Goal: Use online tool/utility: Utilize a website feature to perform a specific function

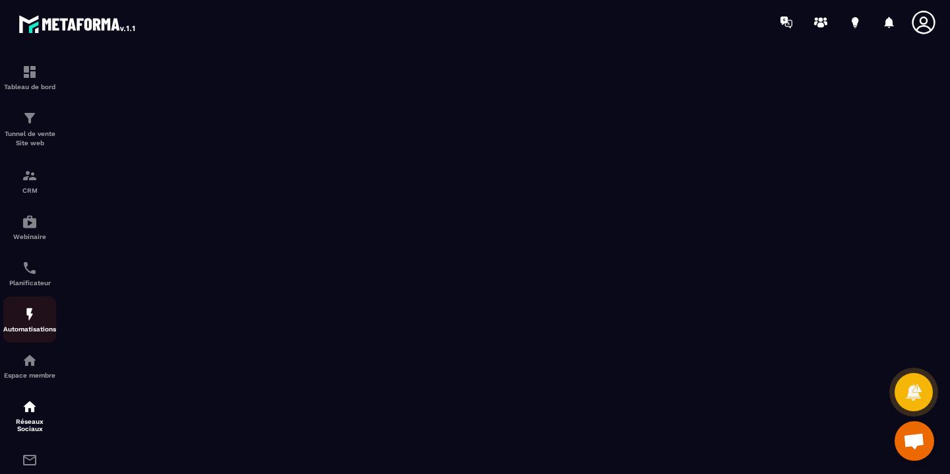
click at [32, 328] on p "Automatisations" at bounding box center [29, 328] width 53 height 7
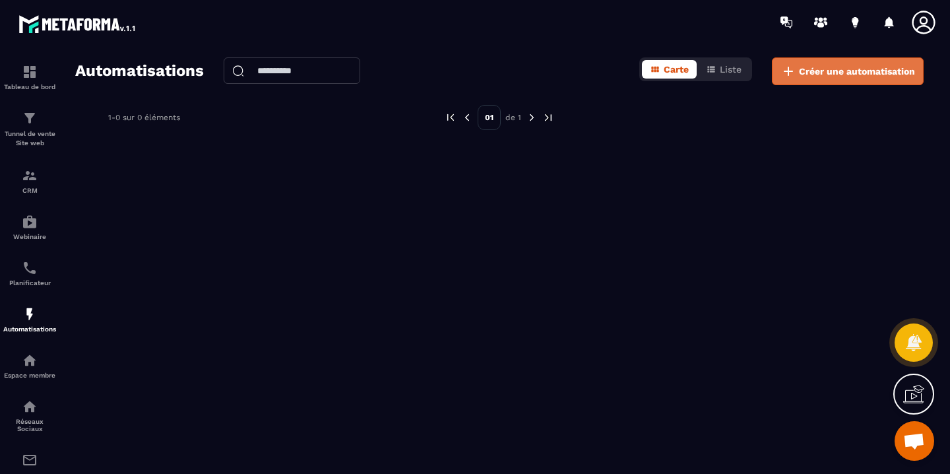
click at [812, 75] on span "Créer une automatisation" at bounding box center [857, 71] width 116 height 13
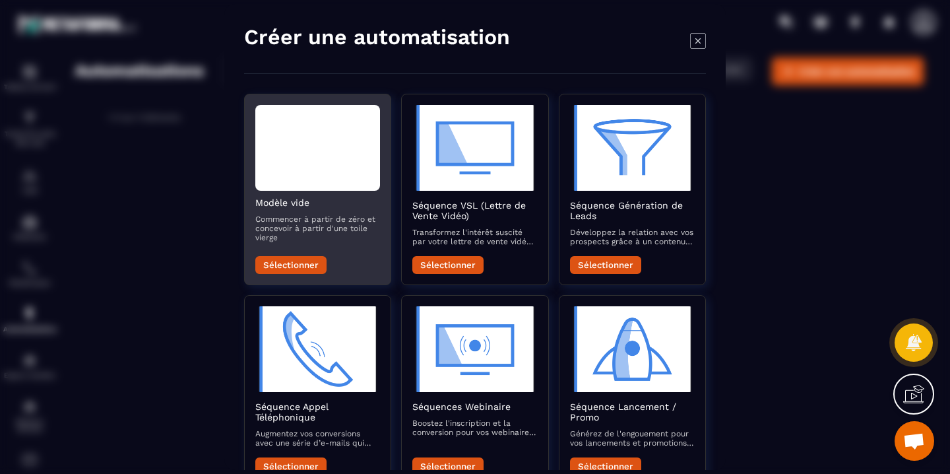
click at [315, 160] on div "Modal window" at bounding box center [317, 148] width 125 height 86
click at [294, 265] on button "Sélectionner" at bounding box center [290, 265] width 71 height 18
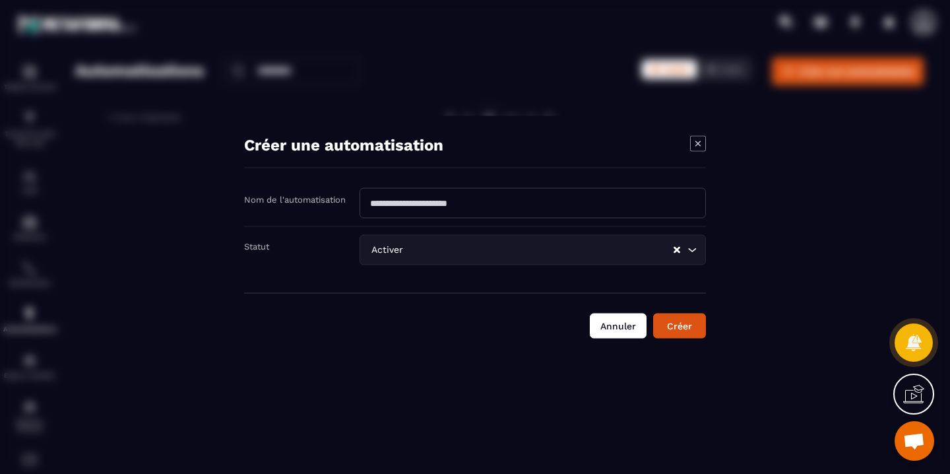
click at [617, 324] on button "Annuler" at bounding box center [618, 325] width 57 height 25
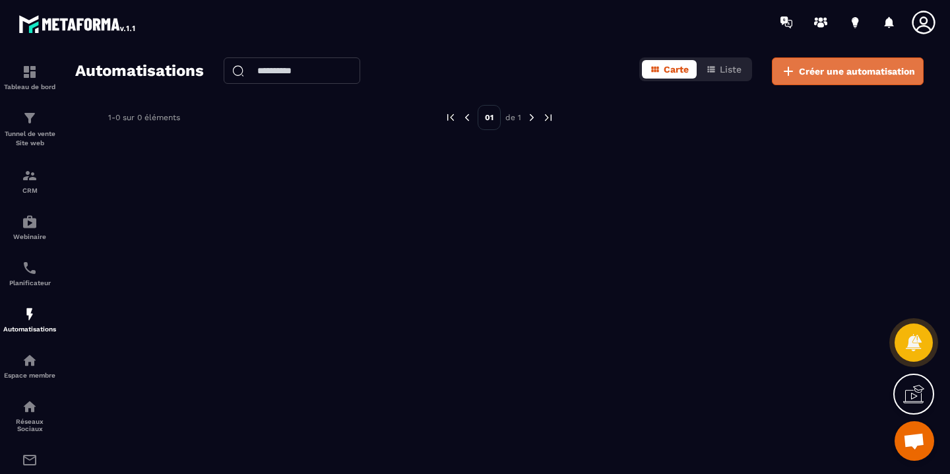
click at [809, 75] on span "Créer une automatisation" at bounding box center [857, 71] width 116 height 13
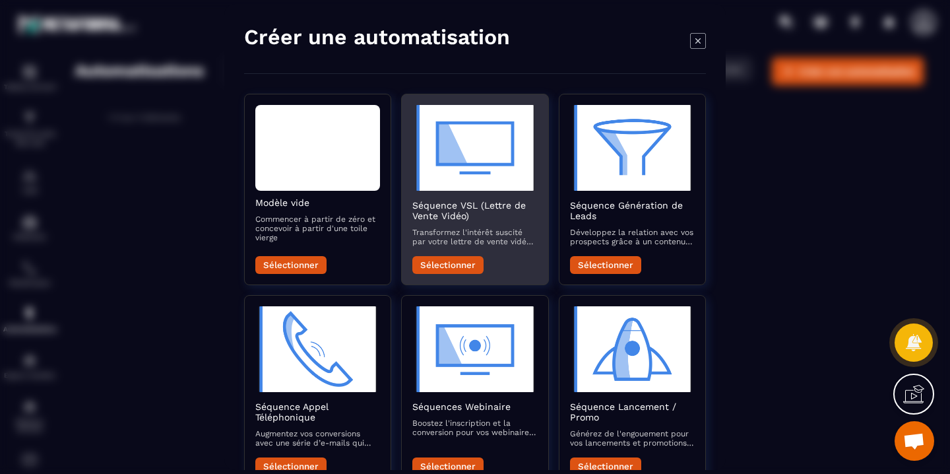
click at [455, 267] on button "Sélectionner" at bounding box center [447, 265] width 71 height 18
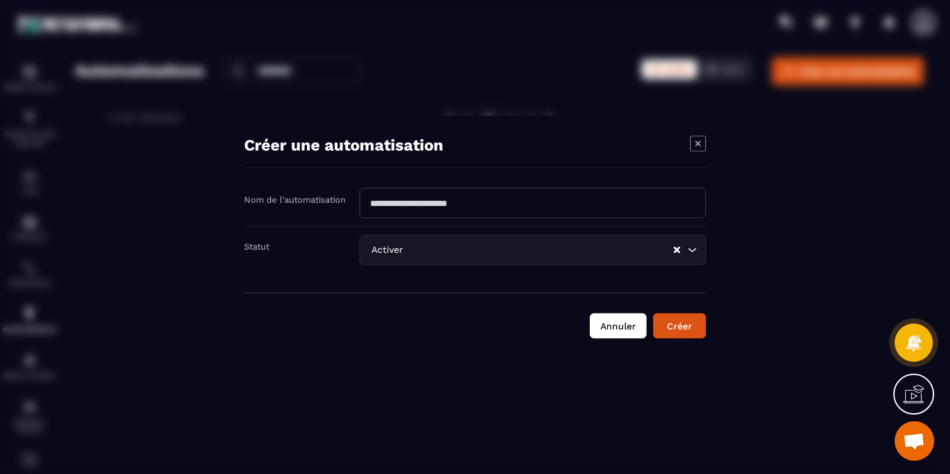
click at [627, 322] on button "Annuler" at bounding box center [618, 325] width 57 height 25
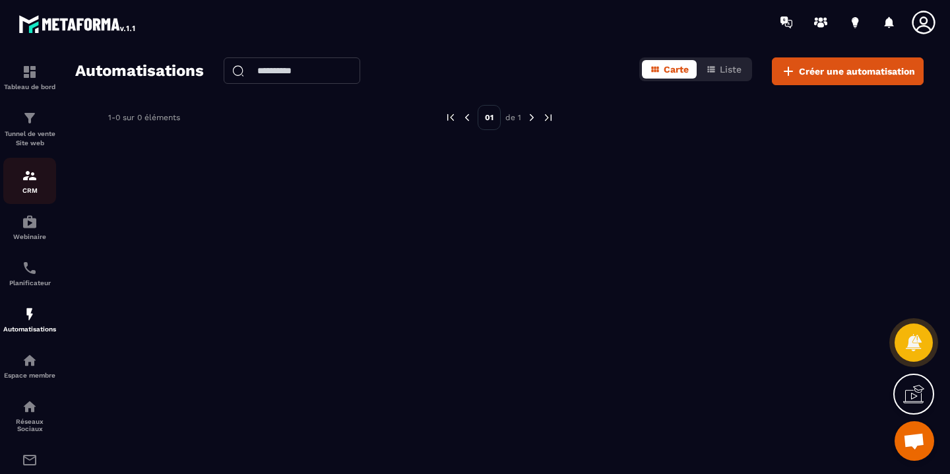
click at [33, 184] on div "CRM" at bounding box center [29, 181] width 53 height 26
